Goal: Task Accomplishment & Management: Manage account settings

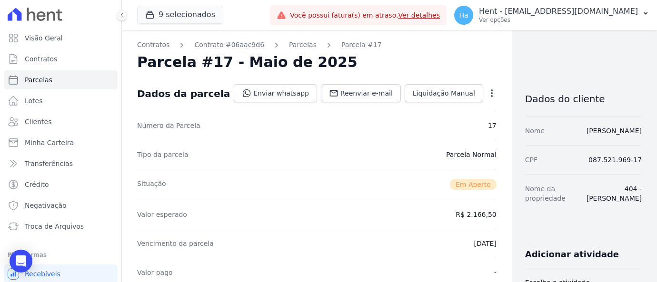
click at [62, 29] on link "Visão Geral" at bounding box center [61, 38] width 114 height 19
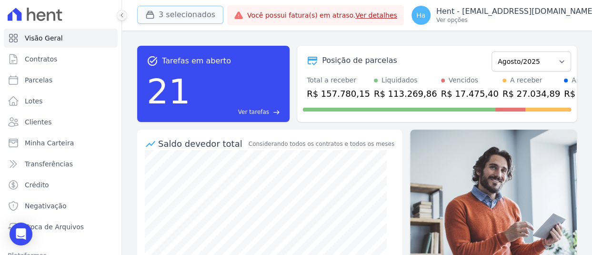
click at [153, 19] on icon "button" at bounding box center [150, 15] width 10 height 10
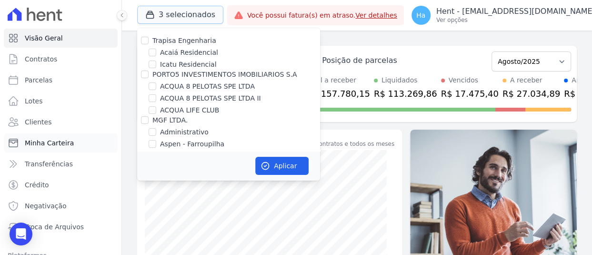
scroll to position [91, 0]
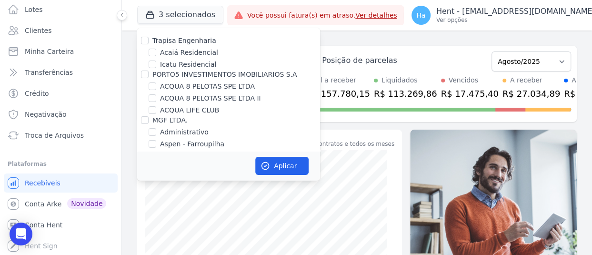
click at [126, 50] on div "task_alt Tarefas em aberto 21 Ver tarefas east Posição de parcelas Outubro/2019…" at bounding box center [357, 142] width 470 height 224
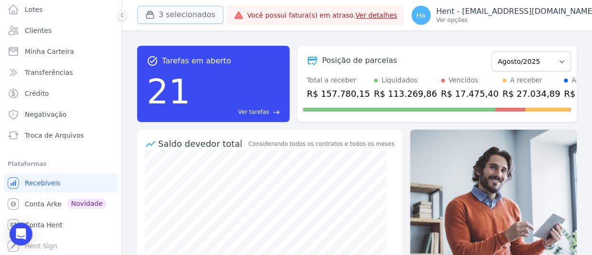
click at [184, 9] on button "3 selecionados" at bounding box center [180, 15] width 86 height 18
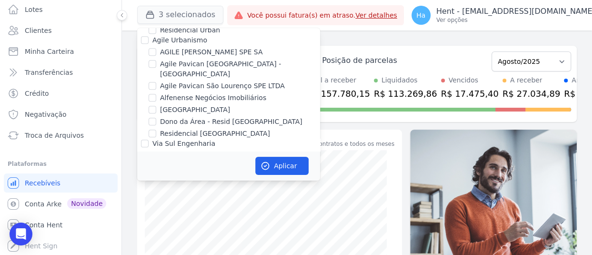
scroll to position [6402, 0]
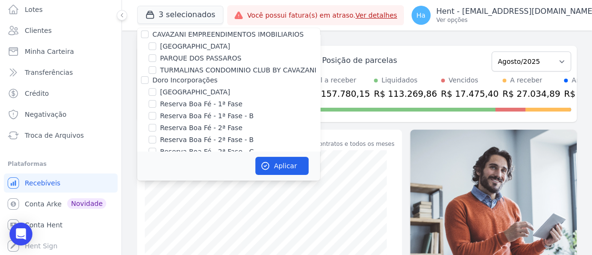
click at [147, 213] on input "Eletron" at bounding box center [145, 217] width 8 height 8
checkbox input "true"
click at [276, 164] on button "Aplicar" at bounding box center [281, 166] width 53 height 18
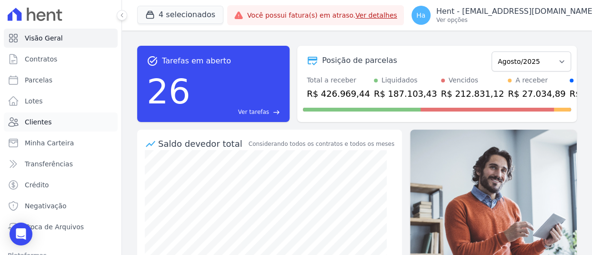
click at [35, 119] on span "Clientes" at bounding box center [38, 122] width 27 height 10
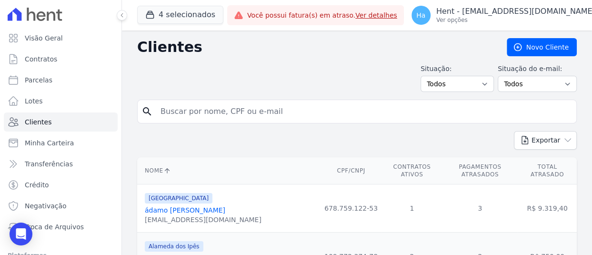
drag, startPoint x: 246, startPoint y: 114, endPoint x: 224, endPoint y: 109, distance: 22.4
click at [246, 114] on input "search" at bounding box center [364, 111] width 418 height 19
click at [233, 102] on input "search" at bounding box center [364, 111] width 418 height 19
type input "Soares"
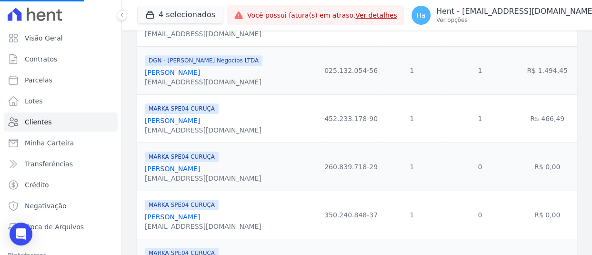
scroll to position [286, 0]
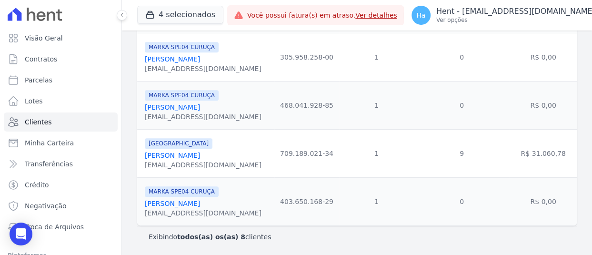
scroll to position [338, 0]
click at [200, 153] on link "Marcos Soares Oliveira Filho" at bounding box center [172, 155] width 55 height 8
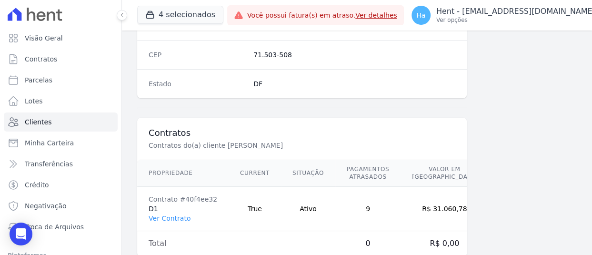
scroll to position [642, 0]
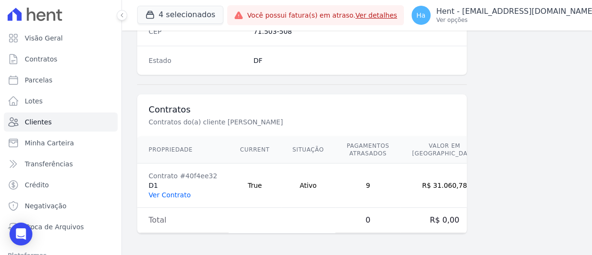
click at [170, 194] on link "Ver Contrato" at bounding box center [170, 195] width 42 height 8
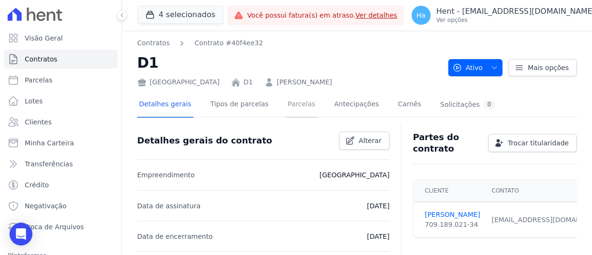
click at [290, 107] on link "Parcelas" at bounding box center [301, 104] width 31 height 25
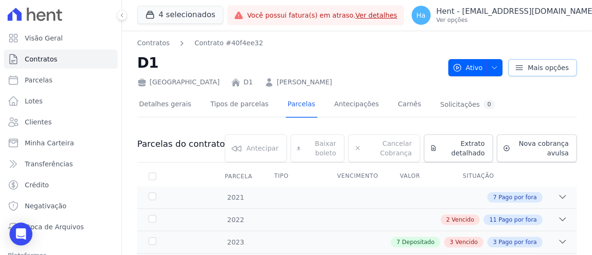
click at [514, 66] on icon at bounding box center [519, 68] width 10 height 10
click at [384, 58] on h2 "D1" at bounding box center [288, 62] width 303 height 21
click at [454, 156] on span "Extrato detalhado" at bounding box center [462, 148] width 44 height 19
click at [540, 144] on span "Exportar PDF" at bounding box center [561, 145] width 50 height 10
click at [289, 80] on link "Marcos Soares Oliveira Filho" at bounding box center [304, 82] width 55 height 10
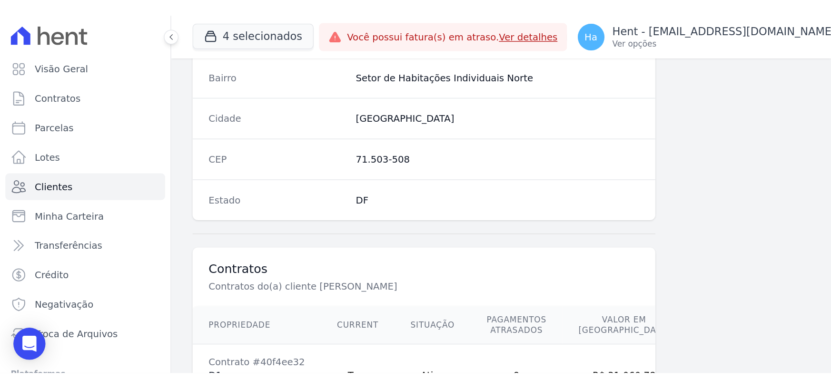
scroll to position [642, 0]
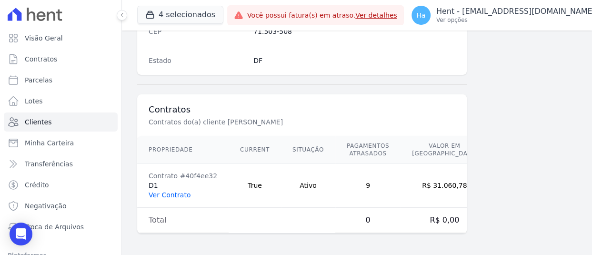
click at [155, 195] on link "Ver Contrato" at bounding box center [170, 195] width 42 height 8
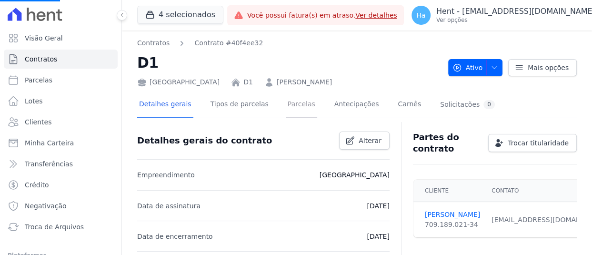
click at [286, 102] on link "Parcelas" at bounding box center [301, 104] width 31 height 25
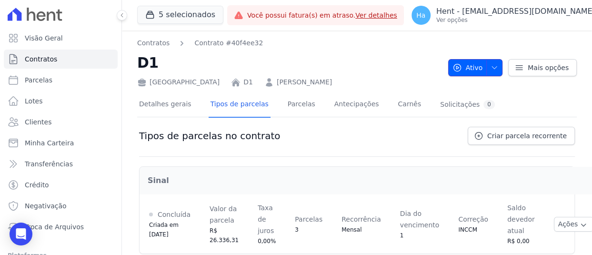
click at [491, 64] on icon "button" at bounding box center [494, 68] width 8 height 8
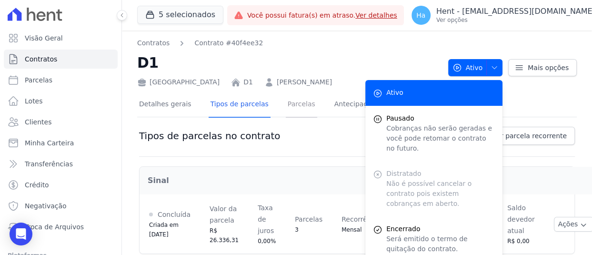
click at [286, 106] on link "Parcelas" at bounding box center [301, 104] width 31 height 25
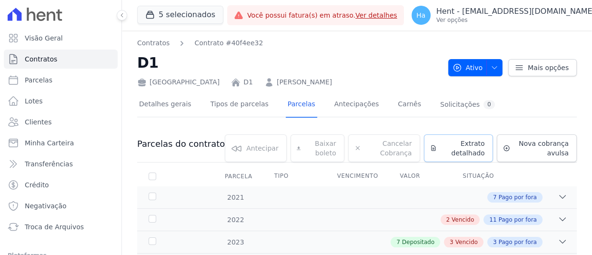
click at [431, 150] on icon at bounding box center [433, 147] width 4 height 5
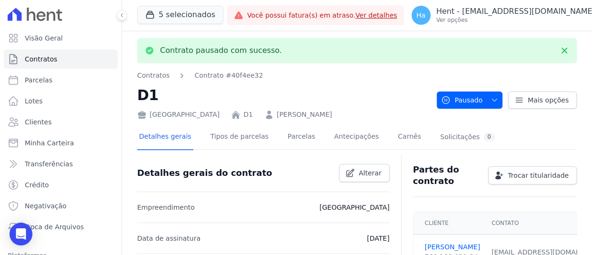
click at [544, 159] on div "Partes do contrato Trocar titularidade" at bounding box center [490, 171] width 171 height 30
click at [290, 138] on link "Parcelas" at bounding box center [301, 137] width 31 height 25
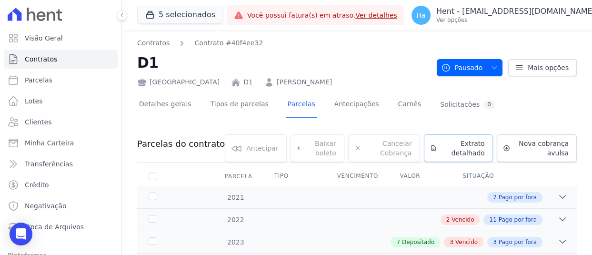
click at [452, 149] on span "Extrato detalhado" at bounding box center [462, 148] width 44 height 19
click at [556, 160] on span "Exportar XLSX" at bounding box center [558, 160] width 55 height 10
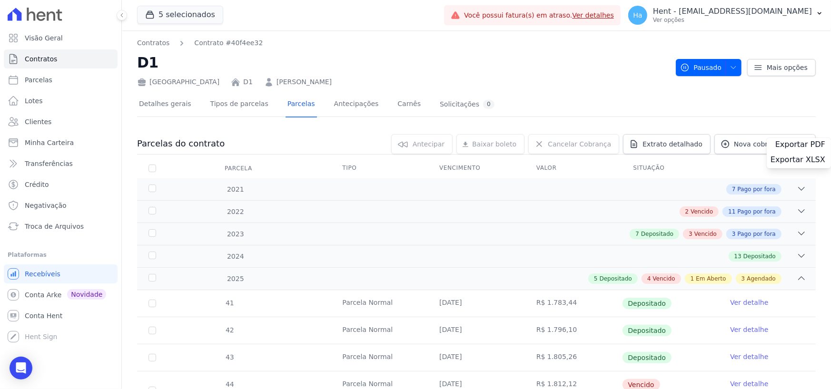
scroll to position [238, 0]
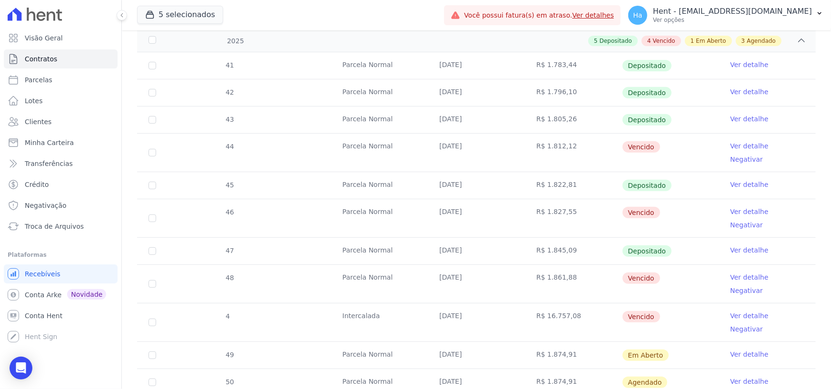
click at [657, 207] on link "Ver detalhe" at bounding box center [749, 212] width 38 height 10
click at [657, 146] on link "Ver detalhe" at bounding box center [749, 146] width 38 height 10
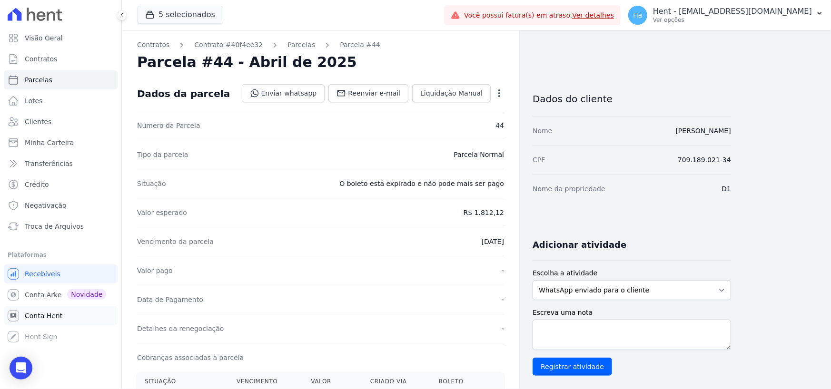
click at [37, 282] on span "Conta Hent" at bounding box center [44, 316] width 38 height 10
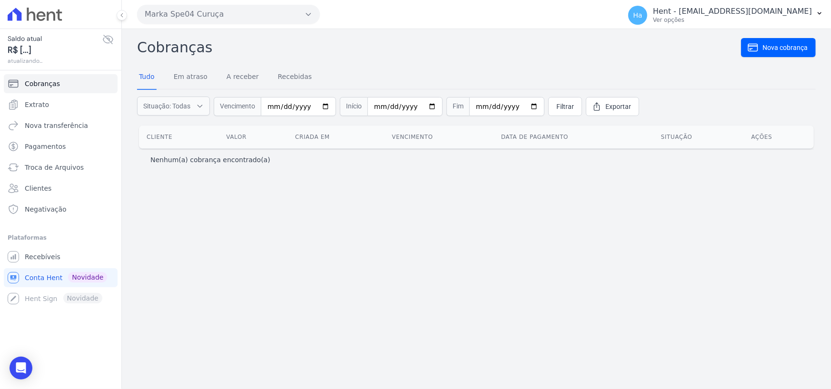
click at [179, 7] on button "Marka Spe04 Curuça" at bounding box center [228, 14] width 183 height 19
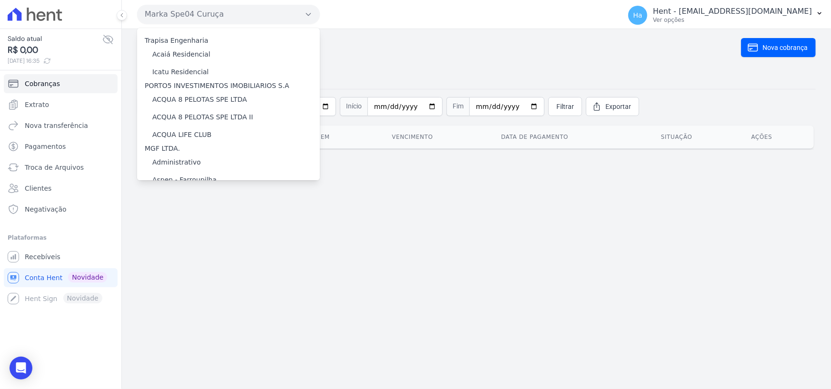
scroll to position [8305, 0]
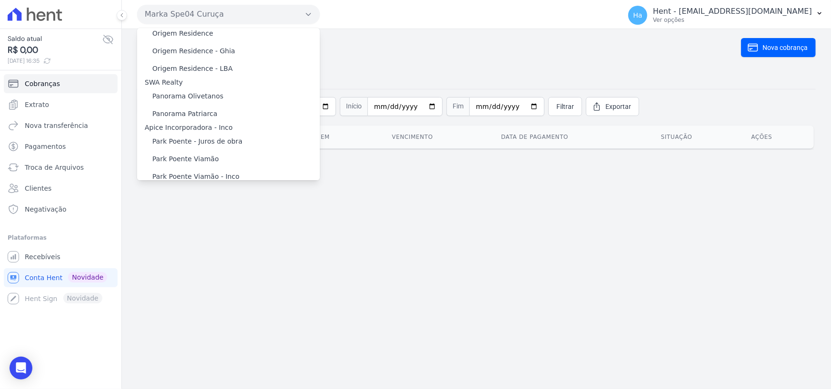
click at [181, 249] on div "Priori" at bounding box center [228, 254] width 183 height 10
click at [179, 262] on label "[GEOGRAPHIC_DATA]" at bounding box center [187, 267] width 70 height 10
click at [0, 0] on input "[GEOGRAPHIC_DATA]" at bounding box center [0, 0] width 0 height 0
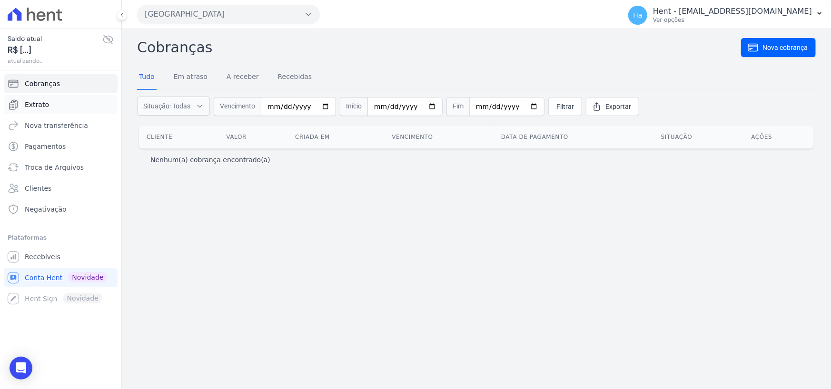
click at [55, 106] on link "Extrato" at bounding box center [61, 104] width 114 height 19
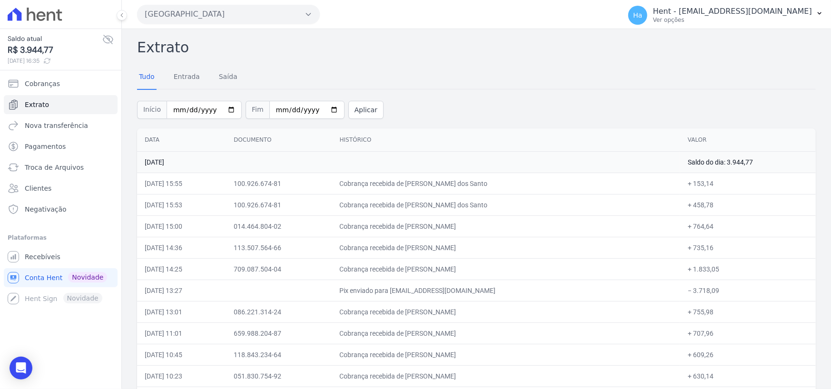
click at [518, 40] on h2 "Extrato" at bounding box center [476, 47] width 679 height 21
drag, startPoint x: 533, startPoint y: 180, endPoint x: 434, endPoint y: 178, distance: 99.5
click at [434, 178] on td "Cobrança recebida de Willames Lucas Silva dos Santo" at bounding box center [506, 183] width 349 height 21
copy td "Willames Lucas Silva dos Santo"
click at [657, 153] on td "Saldo do dia: 3.944,77" at bounding box center [748, 161] width 136 height 21
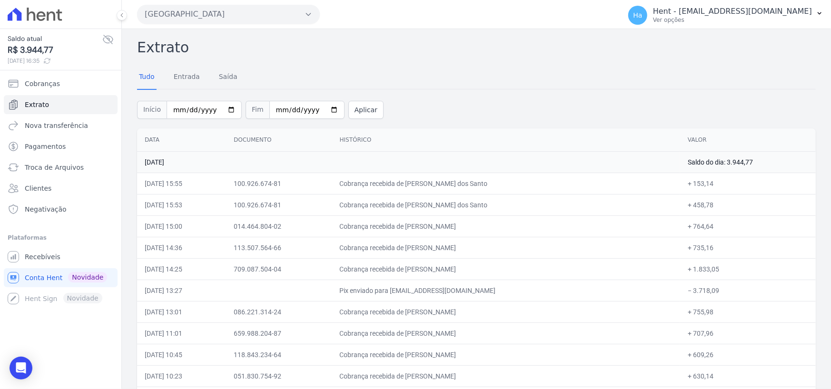
drag, startPoint x: 726, startPoint y: 292, endPoint x: 683, endPoint y: 289, distance: 43.4
click at [657, 282] on td "− 3.718,09" at bounding box center [748, 290] width 136 height 21
click at [627, 282] on td "Pix enviado para financeiro@priori.com.vc" at bounding box center [506, 290] width 349 height 21
click at [8, 23] on div at bounding box center [61, 14] width 114 height 29
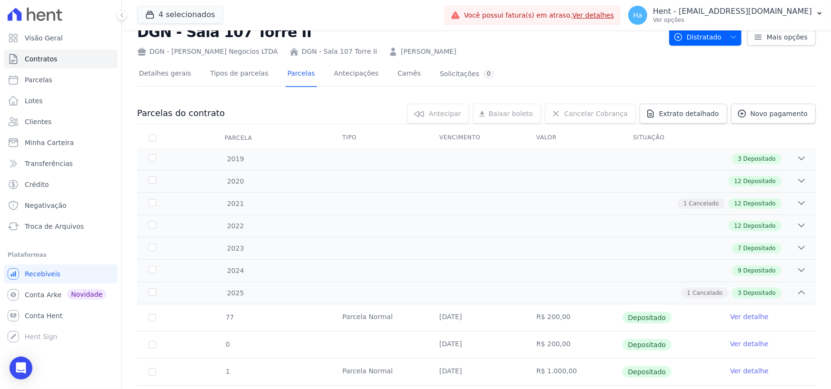
scroll to position [48, 0]
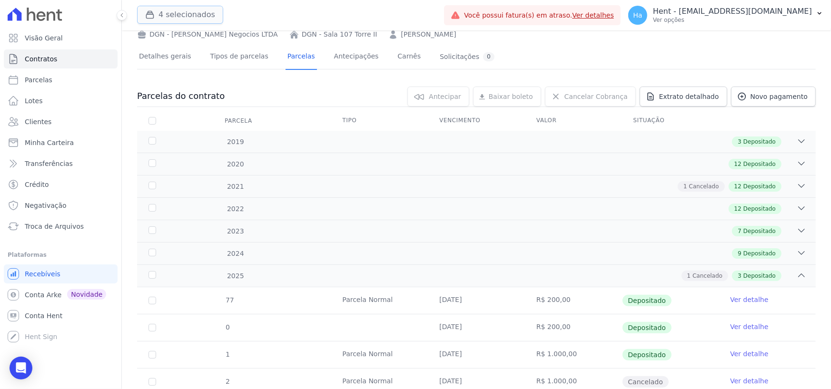
click at [179, 15] on button "4 selecionados" at bounding box center [180, 15] width 86 height 18
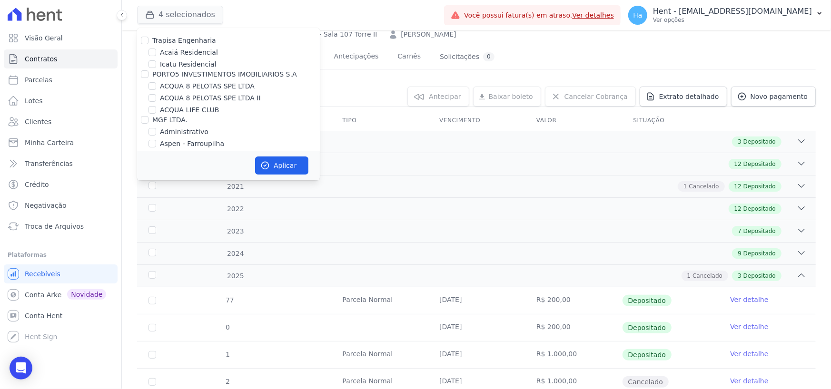
scroll to position [6185, 0]
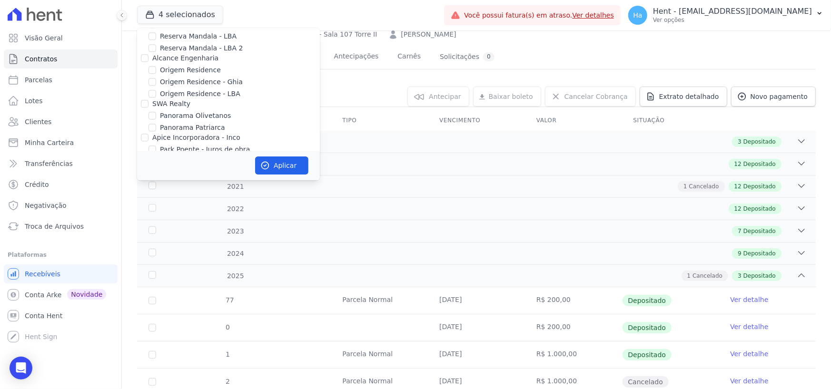
click at [142, 225] on input "Priori" at bounding box center [145, 229] width 8 height 8
checkbox input "true"
click at [285, 170] on button "Aplicar" at bounding box center [281, 166] width 53 height 18
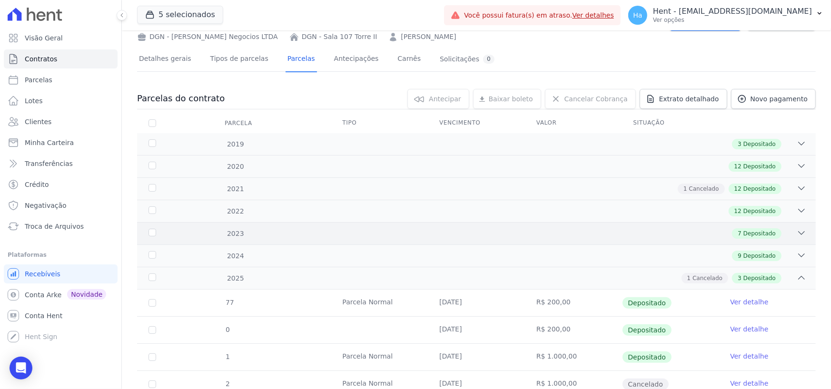
scroll to position [0, 0]
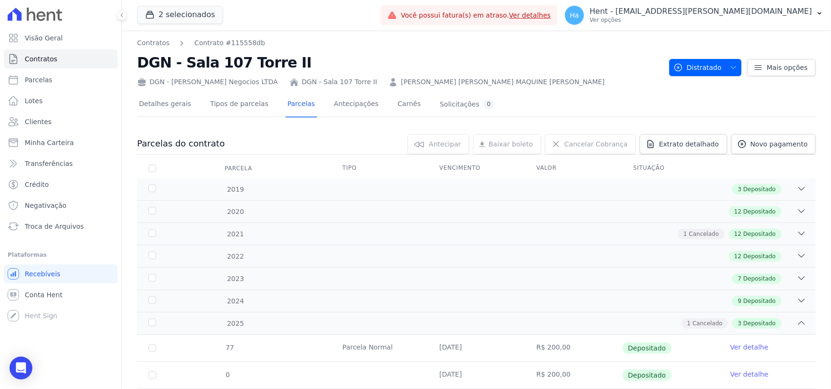
click at [621, 78] on div "DGN - Dantas Gusmão Negocios LTDA DGN - Sala 107 Torre II MARIA JOSÉ MAQUINE CE…" at bounding box center [399, 80] width 525 height 14
click at [43, 120] on span "Clientes" at bounding box center [38, 122] width 27 height 10
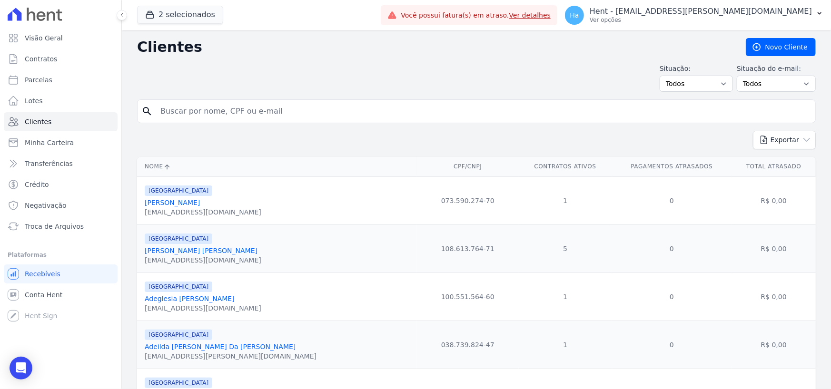
click at [204, 108] on input "search" at bounding box center [483, 111] width 657 height 19
type input "soares"
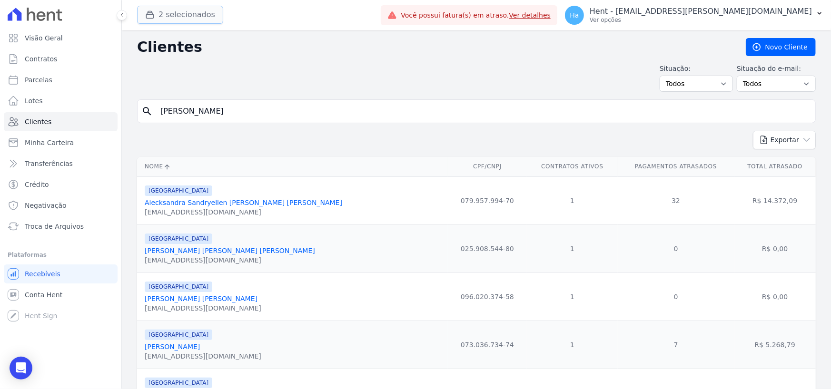
click at [187, 16] on button "2 selecionados" at bounding box center [180, 15] width 86 height 18
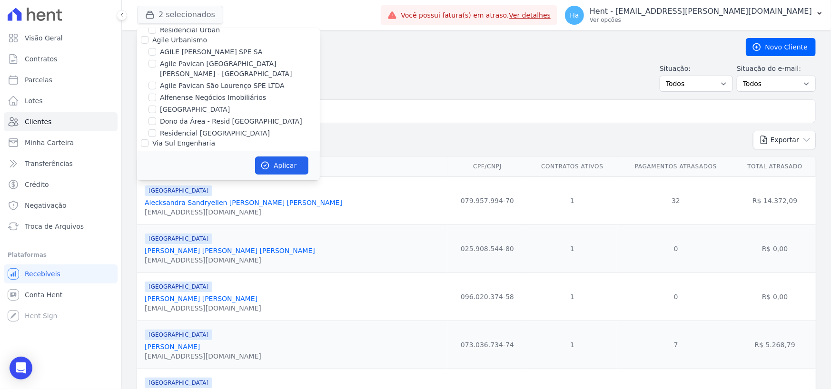
scroll to position [6402, 0]
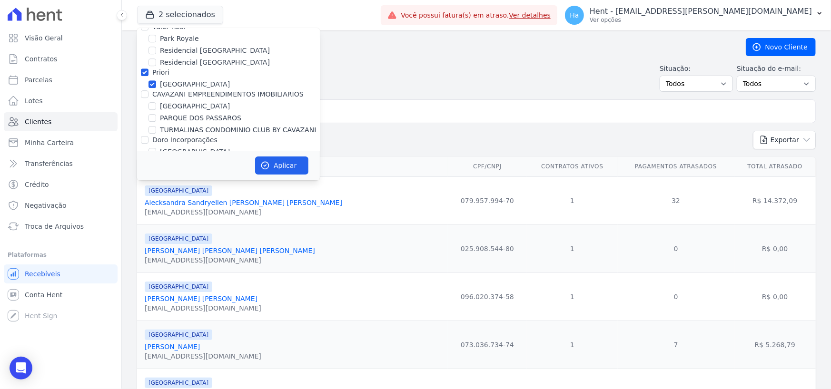
click at [144, 273] on input "Eletron" at bounding box center [145, 277] width 8 height 8
checkbox input "true"
click at [290, 162] on button "Aplicar" at bounding box center [281, 166] width 53 height 18
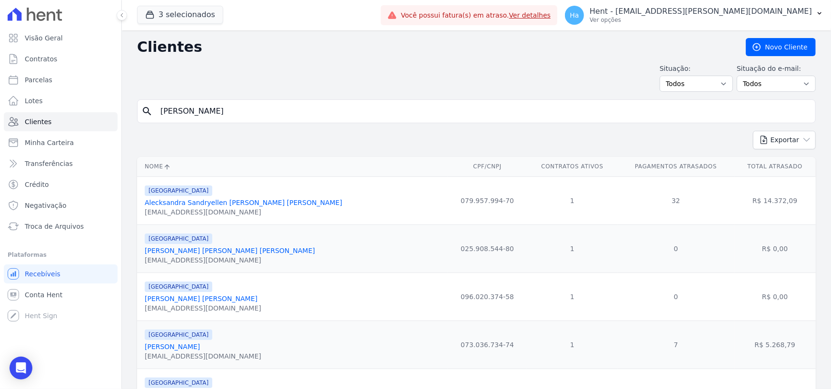
drag, startPoint x: 233, startPoint y: 104, endPoint x: 221, endPoint y: 113, distance: 14.9
click at [233, 104] on input "soares" at bounding box center [483, 111] width 657 height 19
click at [221, 113] on input "soares" at bounding box center [483, 111] width 657 height 19
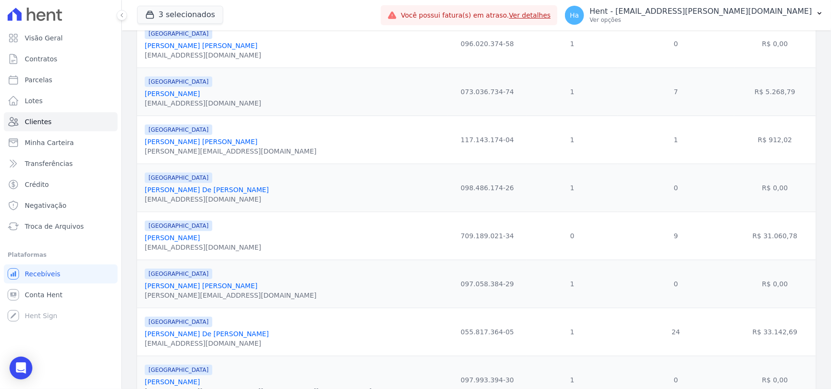
scroll to position [253, 0]
click at [200, 242] on link "Marcos Soares Oliveira Filho" at bounding box center [172, 239] width 55 height 8
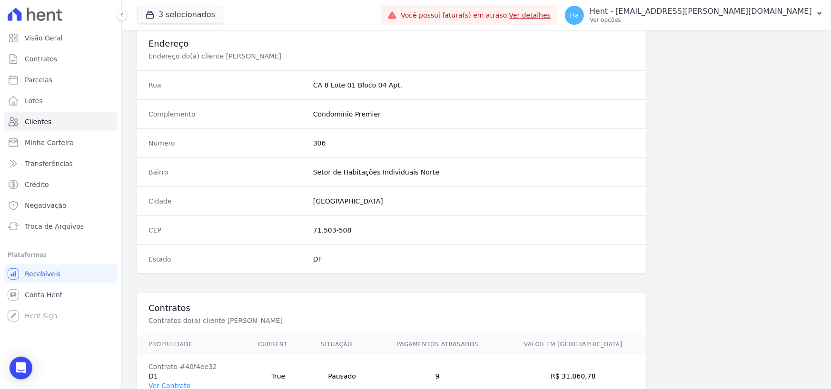
scroll to position [500, 0]
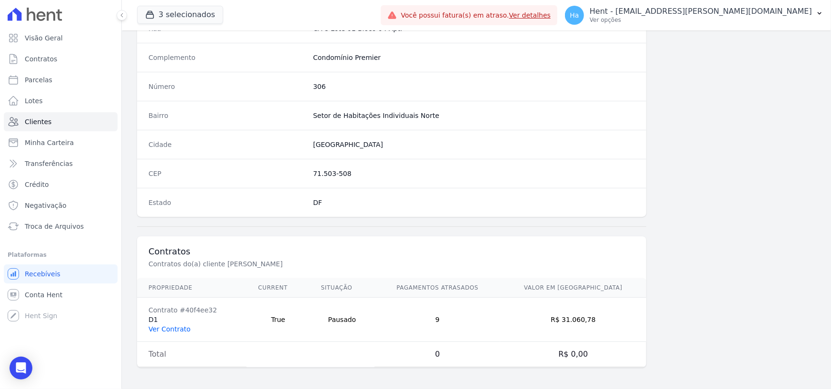
click at [163, 331] on link "Ver Contrato" at bounding box center [170, 330] width 42 height 8
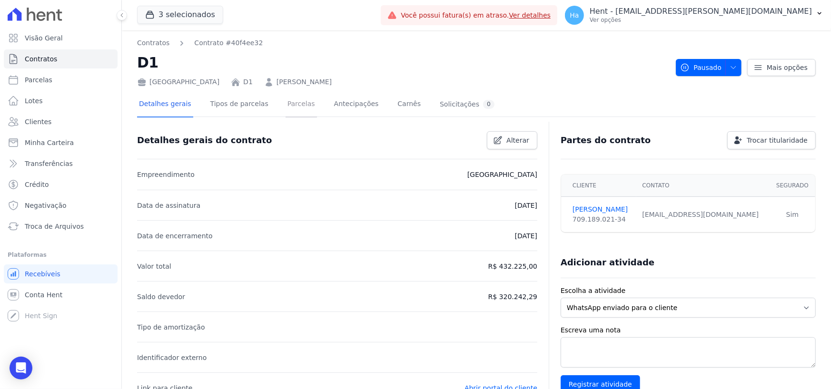
click at [286, 110] on link "Parcelas" at bounding box center [301, 104] width 31 height 25
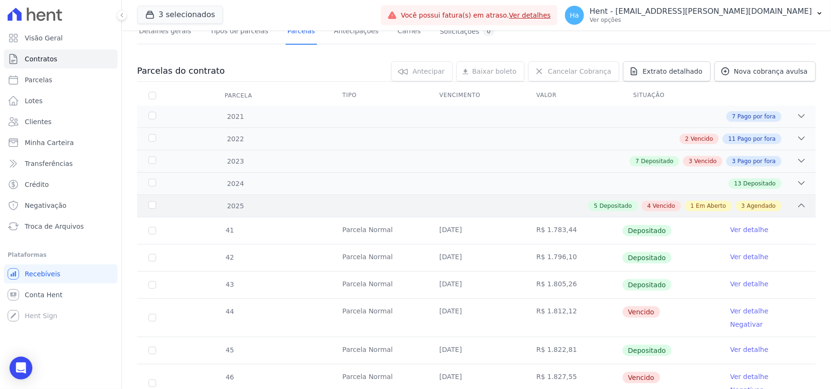
scroll to position [286, 0]
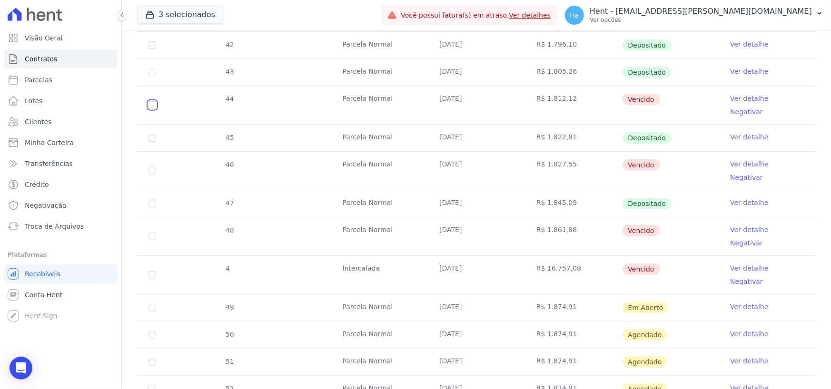
click at [149, 101] on input "checkbox" at bounding box center [153, 105] width 8 height 8
checkbox input "true"
click at [154, 167] on input "checkbox" at bounding box center [153, 171] width 8 height 8
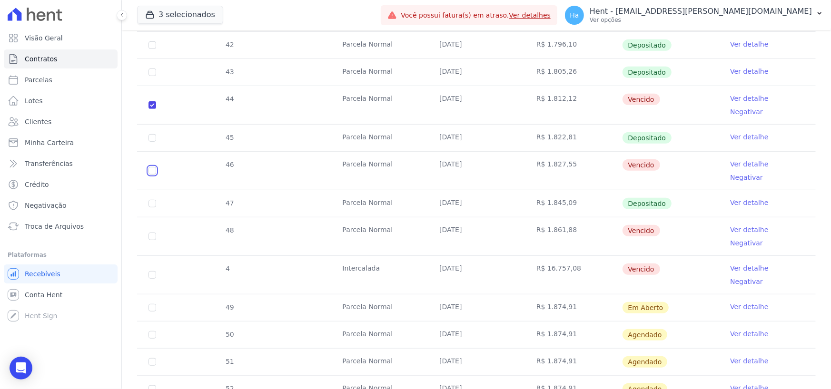
checkbox input "true"
click at [155, 233] on input "checkbox" at bounding box center [153, 237] width 8 height 8
checkbox input "true"
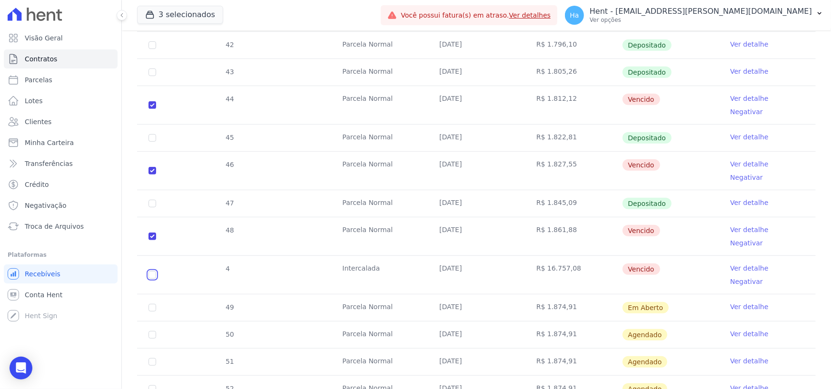
click at [150, 271] on input "checkbox" at bounding box center [153, 275] width 8 height 8
checkbox input "true"
click at [152, 304] on input "checkbox" at bounding box center [153, 308] width 8 height 8
checkbox input "true"
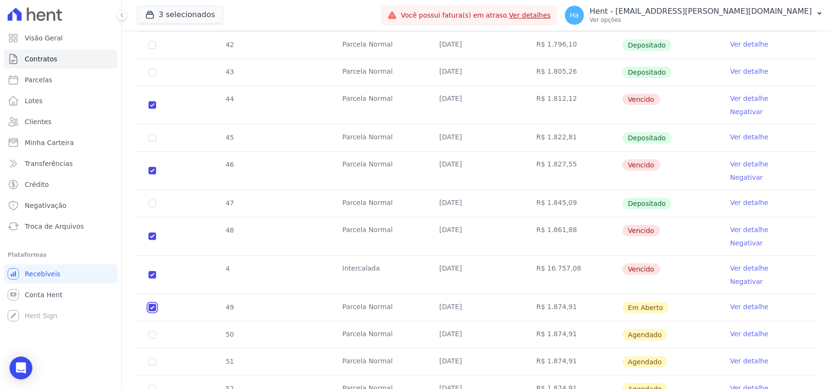
checkbox input "true"
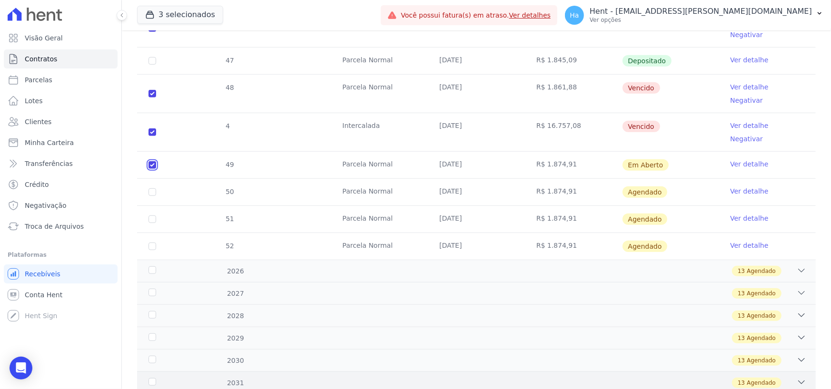
scroll to position [476, 0]
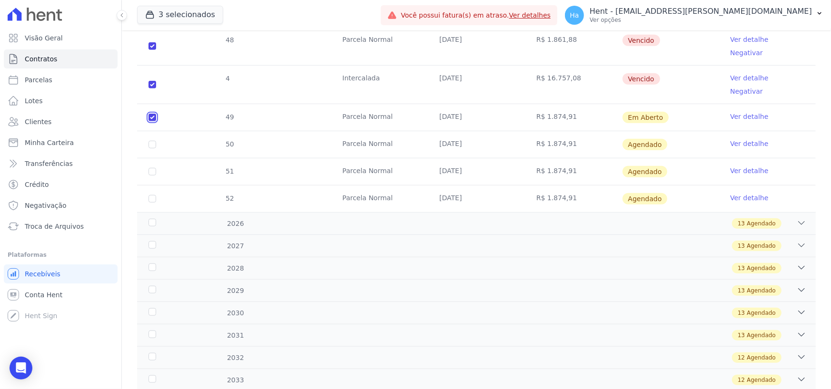
click at [153, 114] on input "checkbox" at bounding box center [153, 118] width 8 height 8
checkbox input "false"
checkbox input "true"
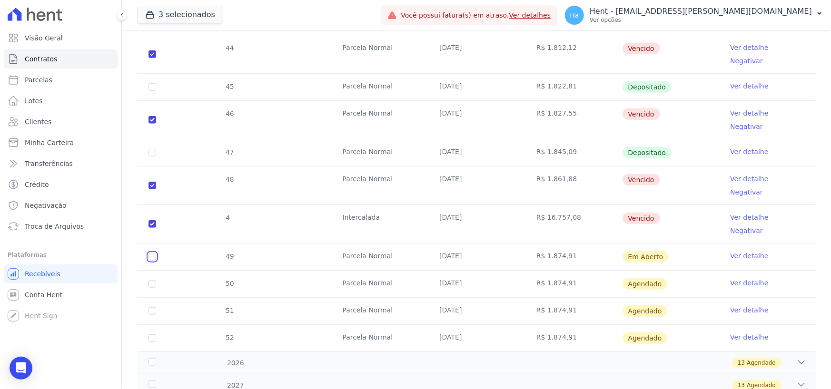
scroll to position [286, 0]
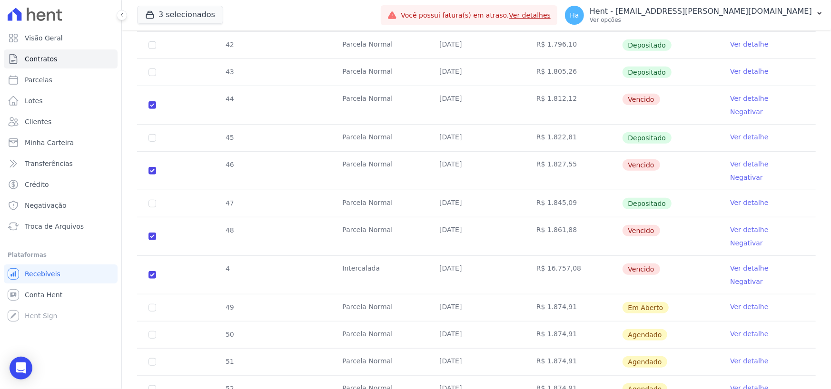
click at [122, 261] on div "41 Parcela Normal 20/01/2025 R$ 1.783,44 Depositado Ver detalhe 42 Parcela Norm…" at bounding box center [476, 204] width 709 height 406
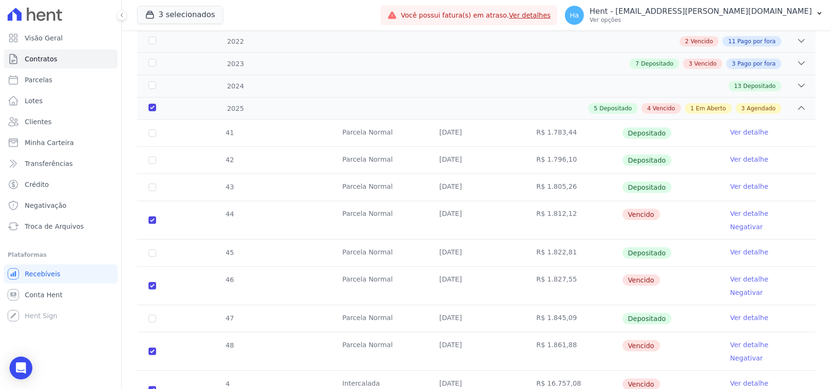
scroll to position [48, 0]
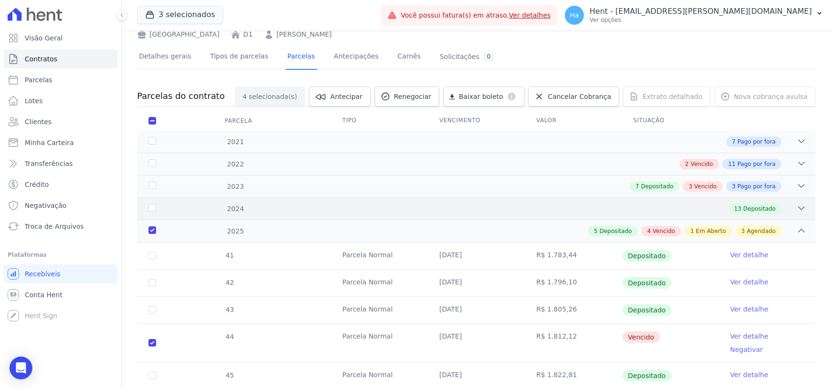
click at [798, 205] on icon at bounding box center [802, 209] width 10 height 10
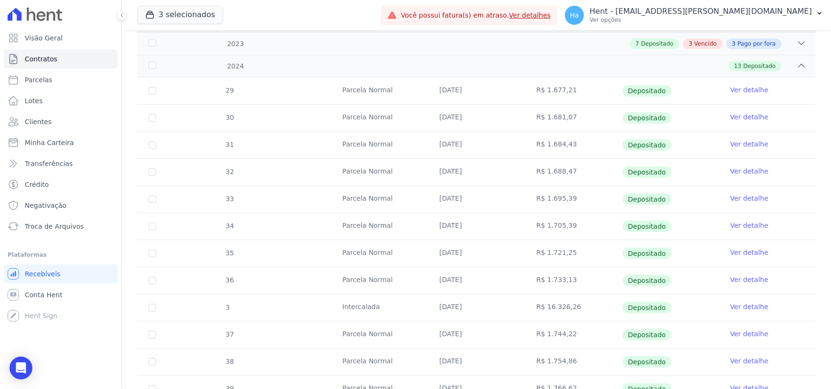
scroll to position [0, 0]
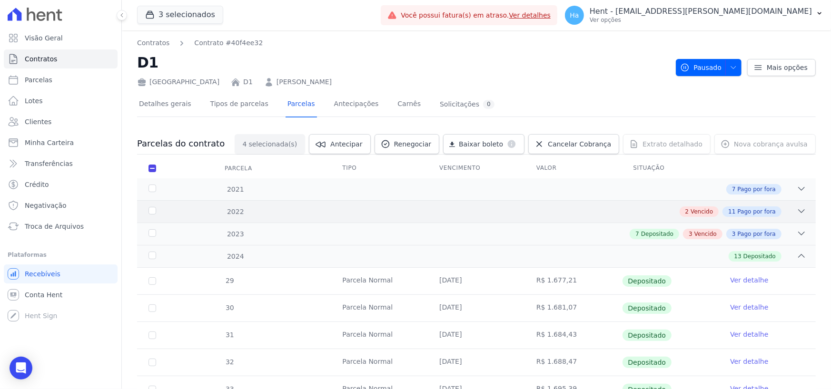
click at [797, 211] on icon at bounding box center [802, 212] width 10 height 10
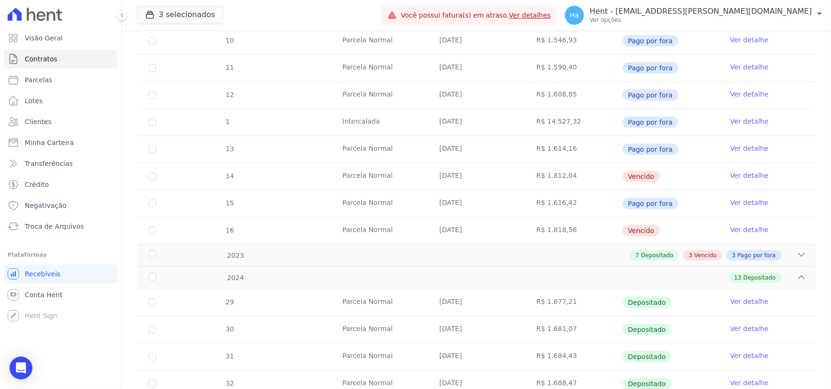
scroll to position [333, 0]
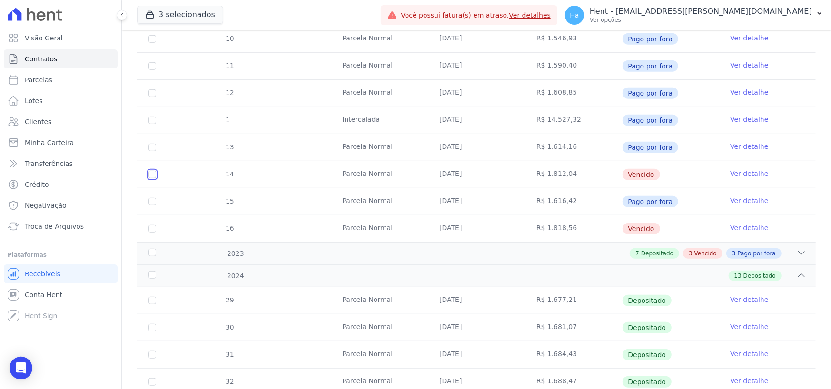
click at [151, 173] on input "checkbox" at bounding box center [153, 175] width 8 height 8
checkbox input "true"
click at [150, 229] on input "checkbox" at bounding box center [153, 229] width 8 height 8
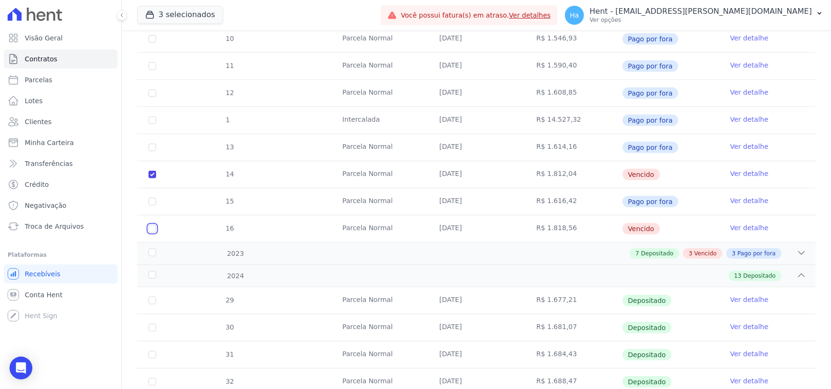
checkbox input "true"
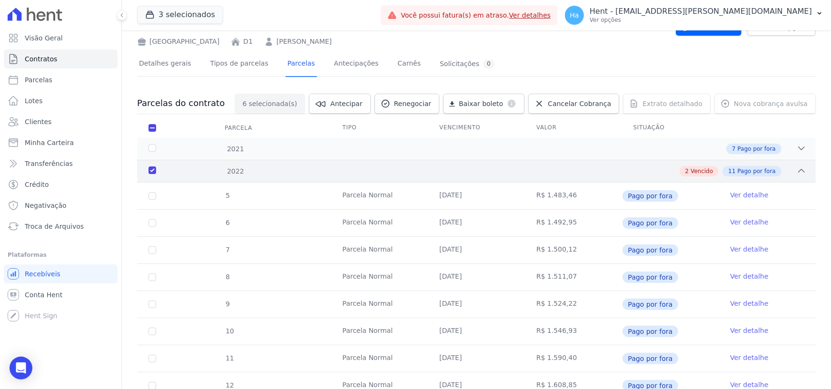
scroll to position [0, 0]
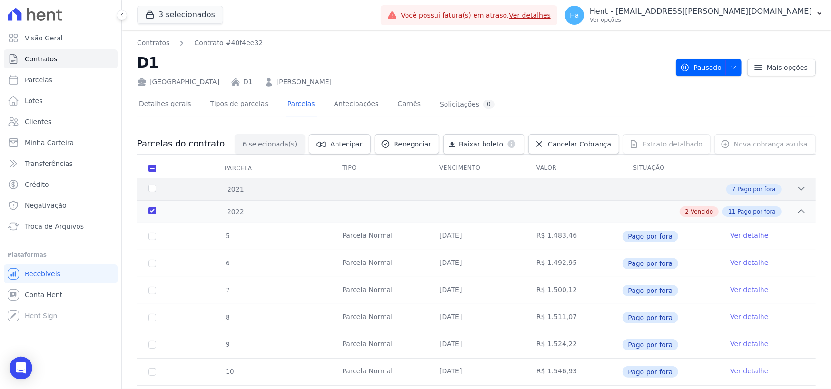
click at [797, 187] on icon at bounding box center [802, 189] width 10 height 10
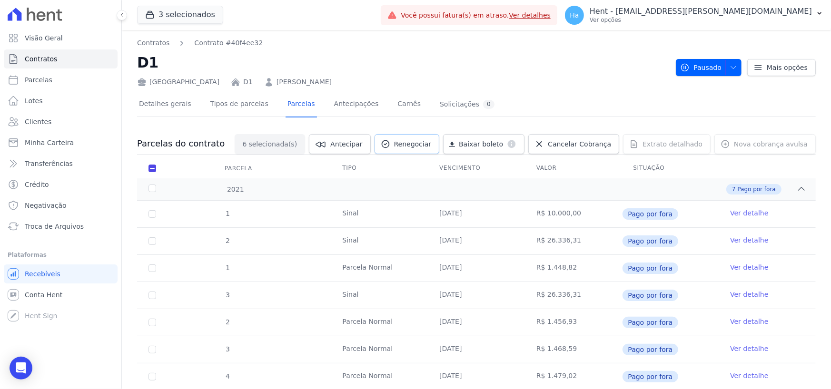
click at [432, 145] on span "Renegociar" at bounding box center [413, 144] width 38 height 10
